Goal: Find specific page/section

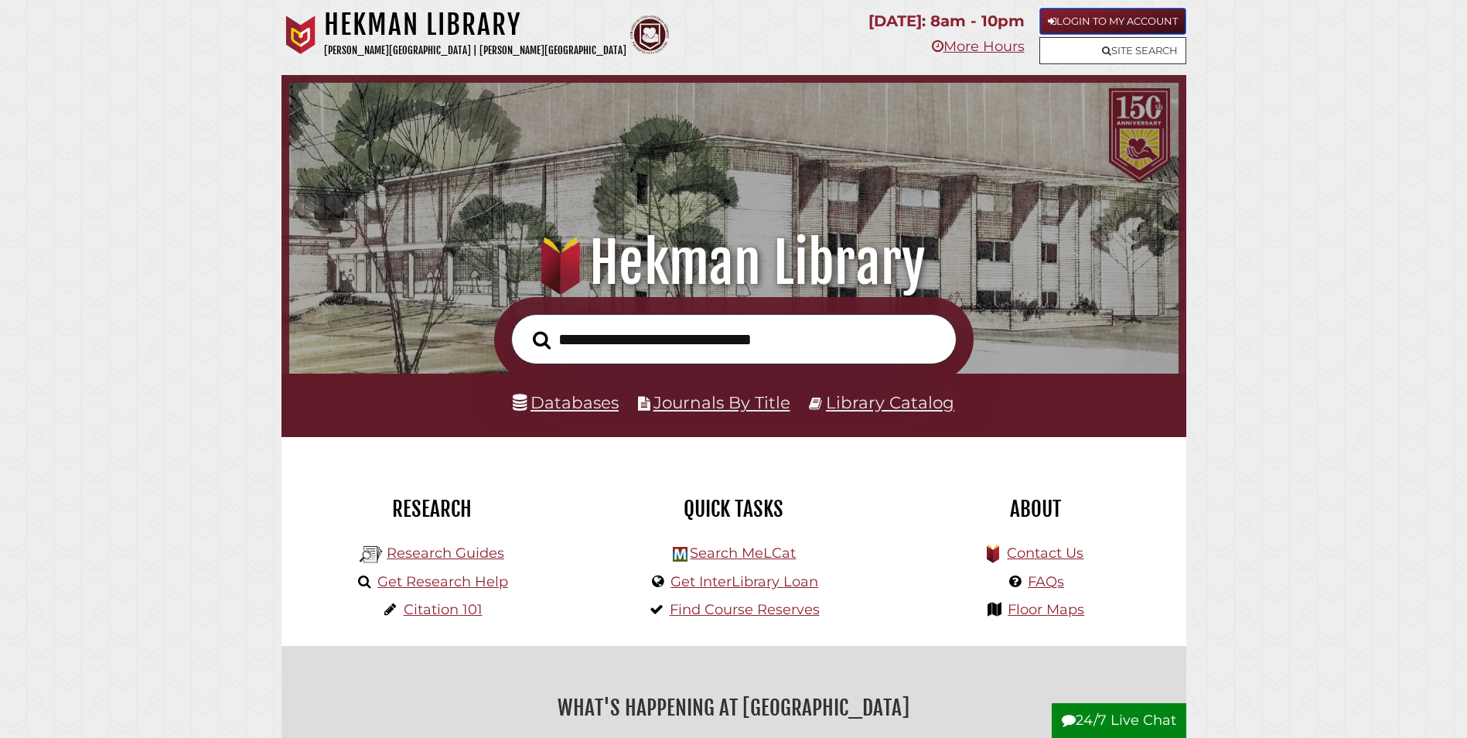
click at [1112, 18] on link "Login to My Account" at bounding box center [1112, 21] width 147 height 27
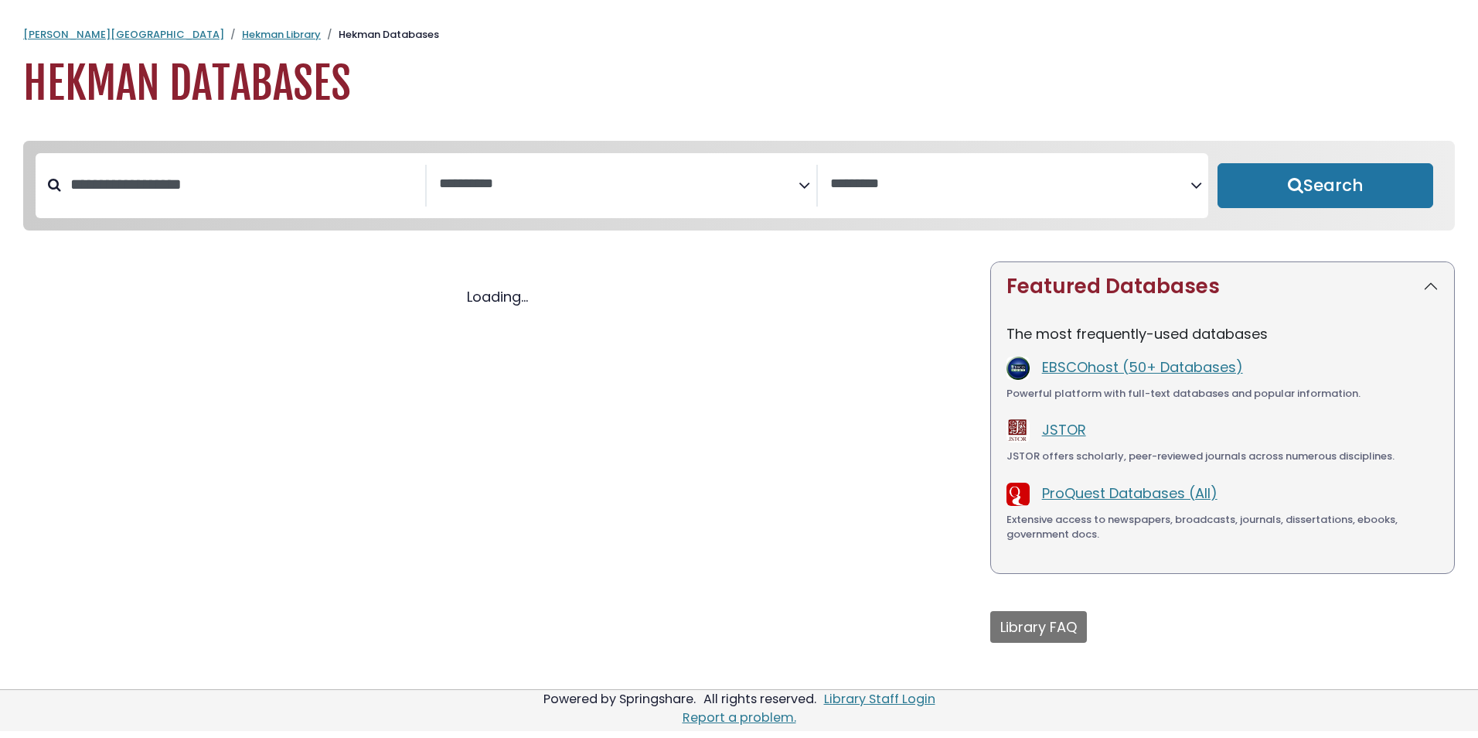
select select "Database Subject Filter"
select select "Database Vendors Filter"
select select "Database Subject Filter"
select select "Database Vendors Filter"
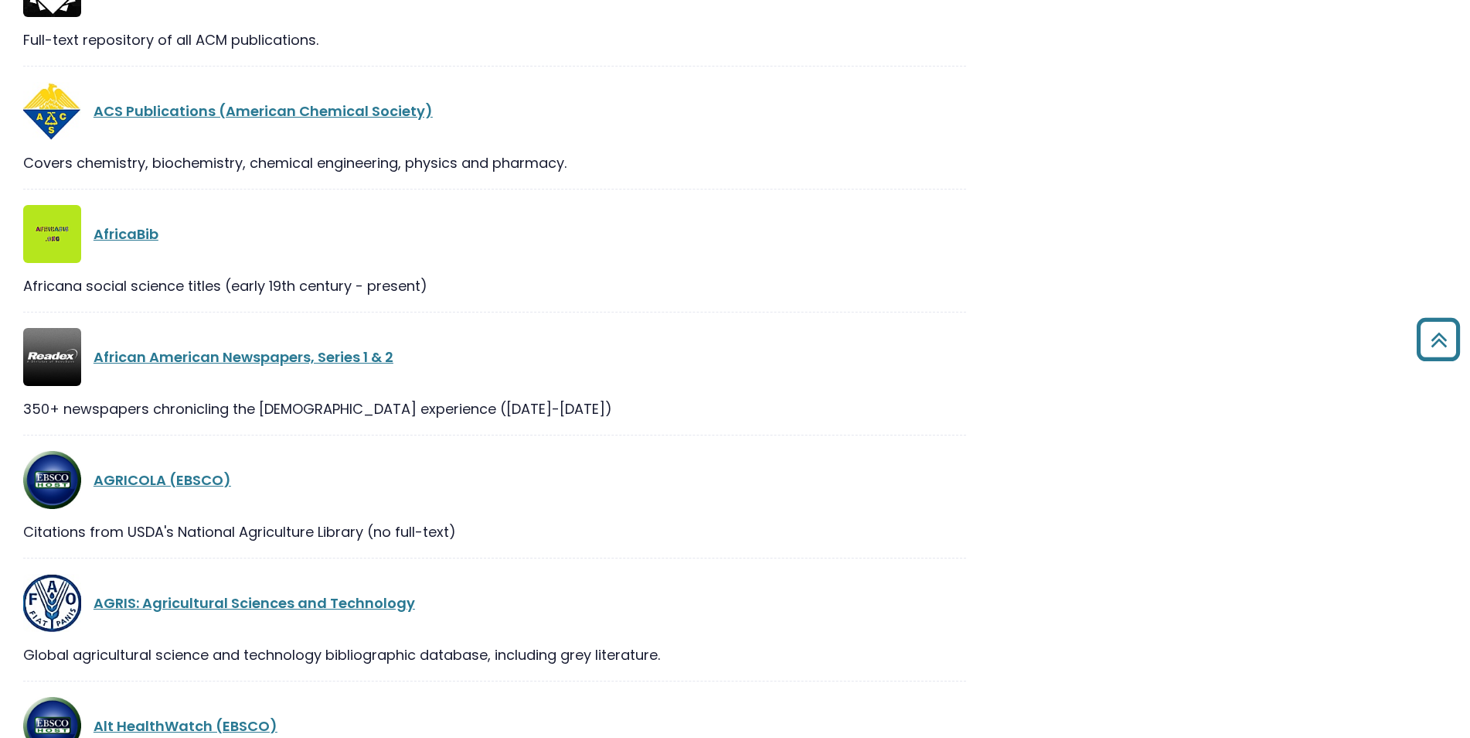
scroll to position [309, 0]
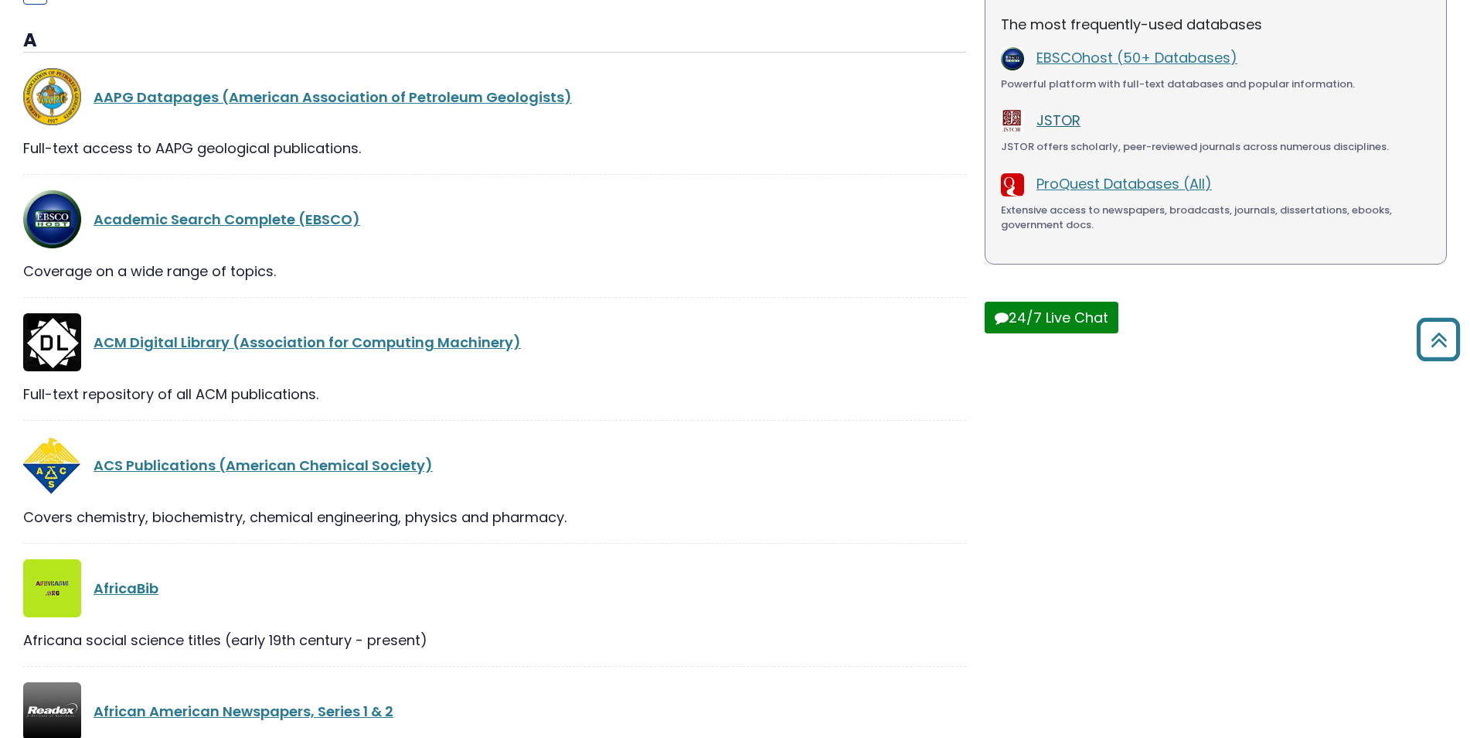
click at [1058, 125] on link "JSTOR" at bounding box center [1059, 120] width 44 height 19
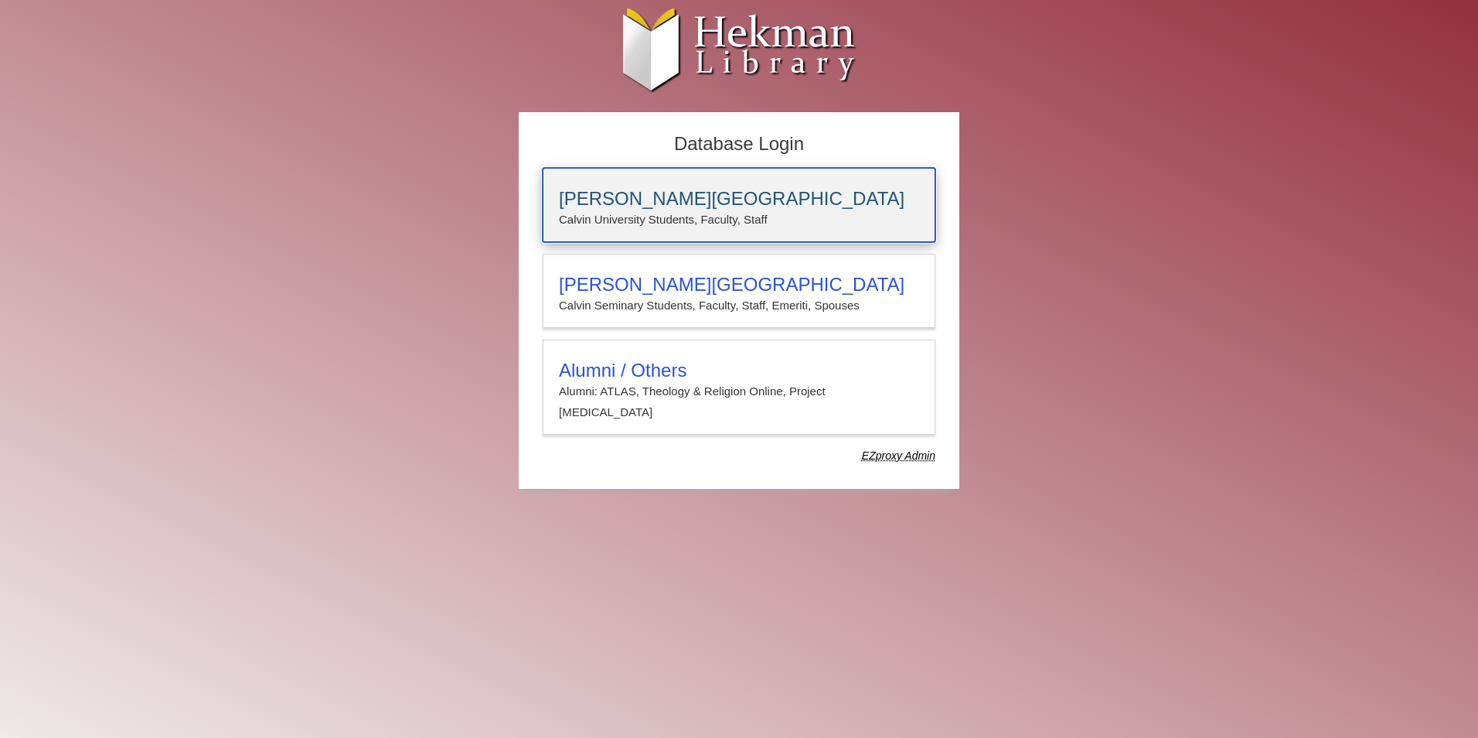
click at [630, 203] on h3 "[PERSON_NAME][GEOGRAPHIC_DATA]" at bounding box center [739, 199] width 360 height 22
